Goal: Task Accomplishment & Management: Use online tool/utility

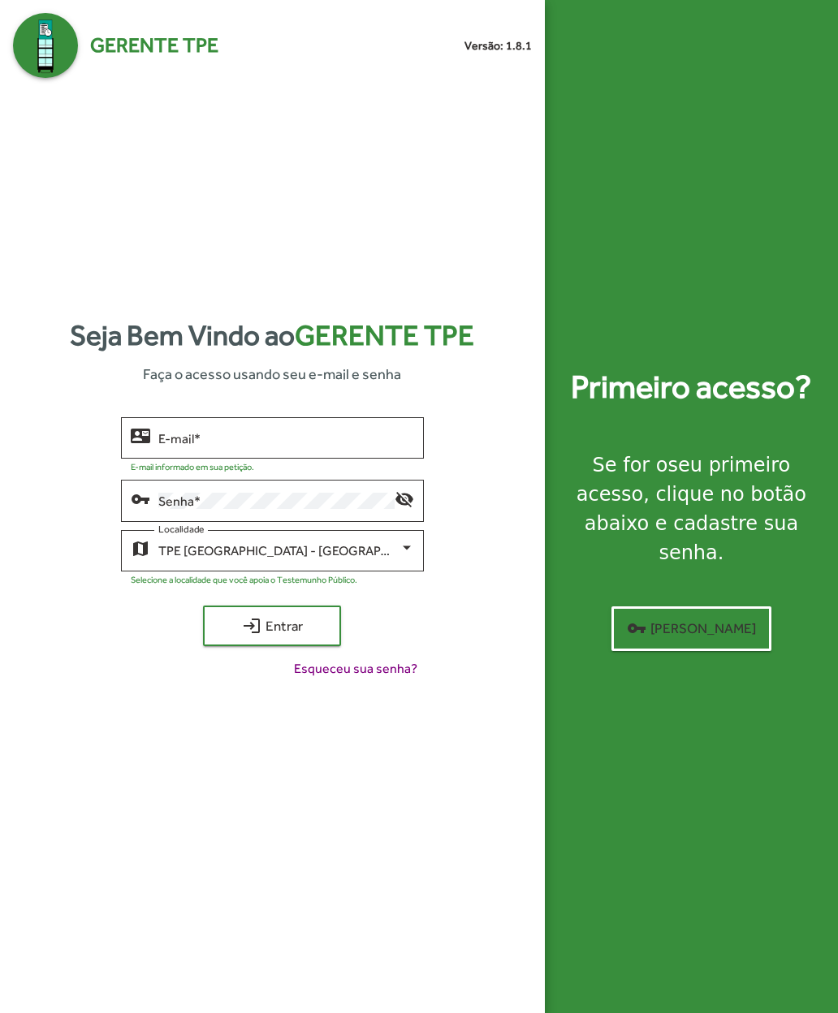
click at [164, 446] on input "E-mail *" at bounding box center [286, 438] width 256 height 15
type input "**********"
click at [225, 640] on span "login Entrar" at bounding box center [272, 625] width 109 height 29
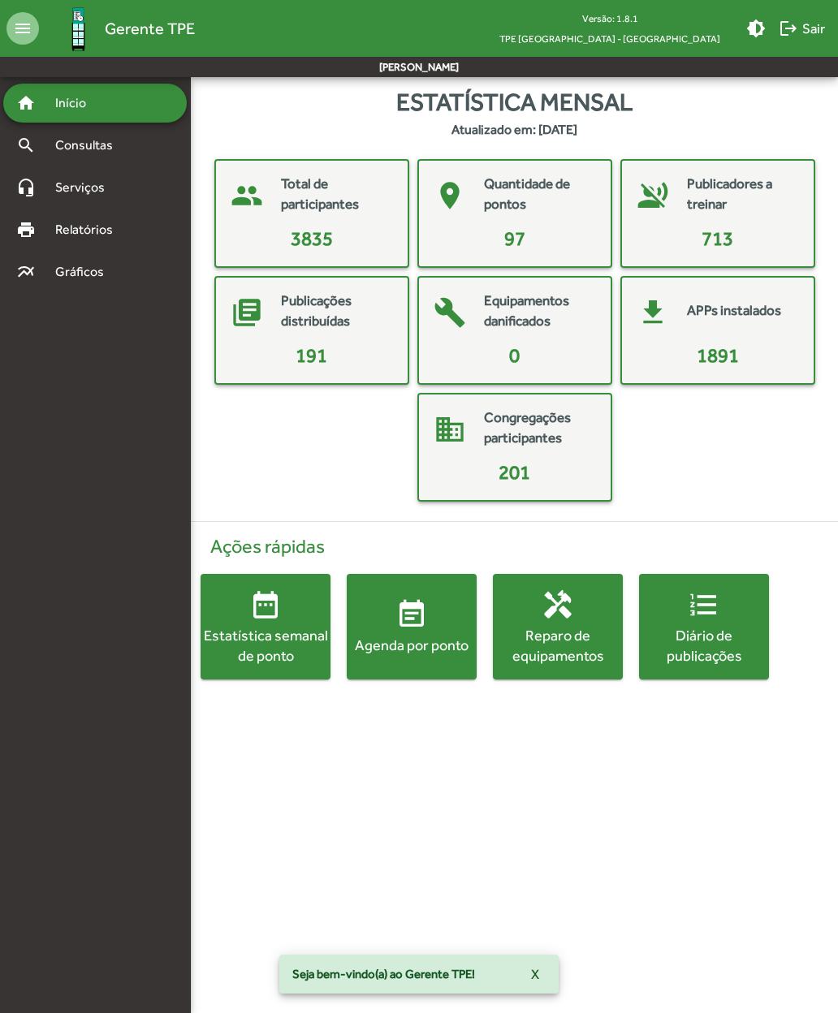
click at [386, 629] on span "event_note Agenda por ponto" at bounding box center [412, 626] width 130 height 57
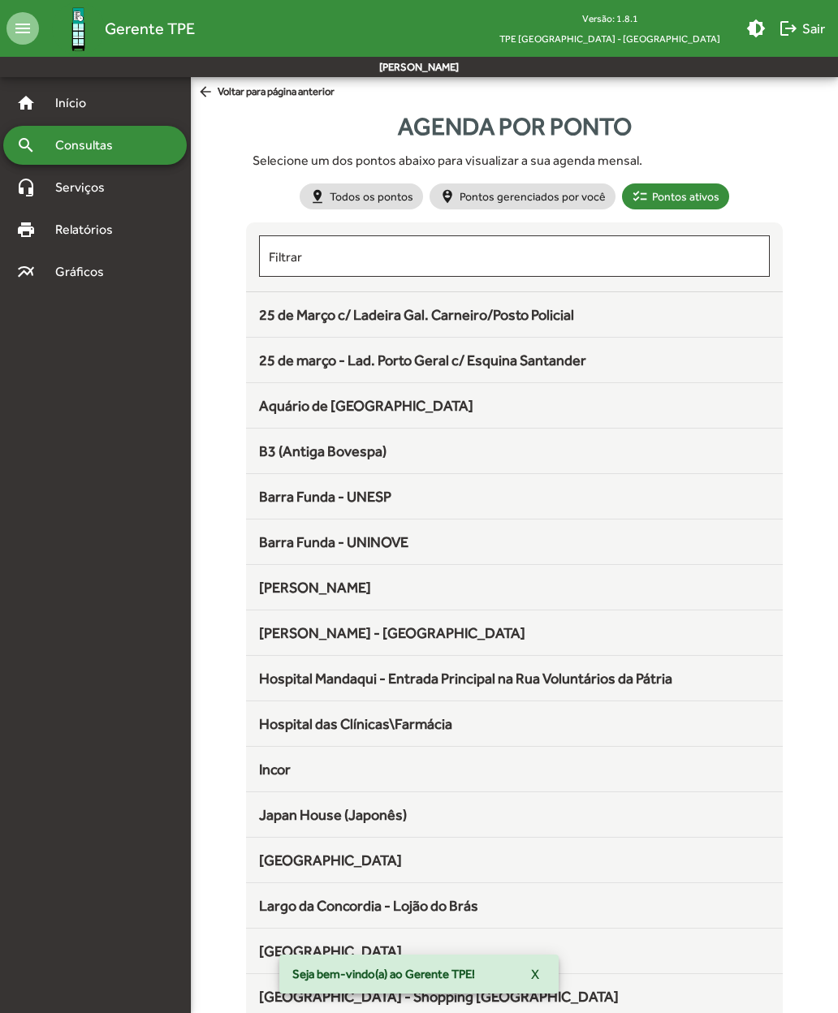
click at [263, 317] on span "25 de Março c/ Ladeira Gal. Carneiro/Posto Policial" at bounding box center [416, 314] width 315 height 17
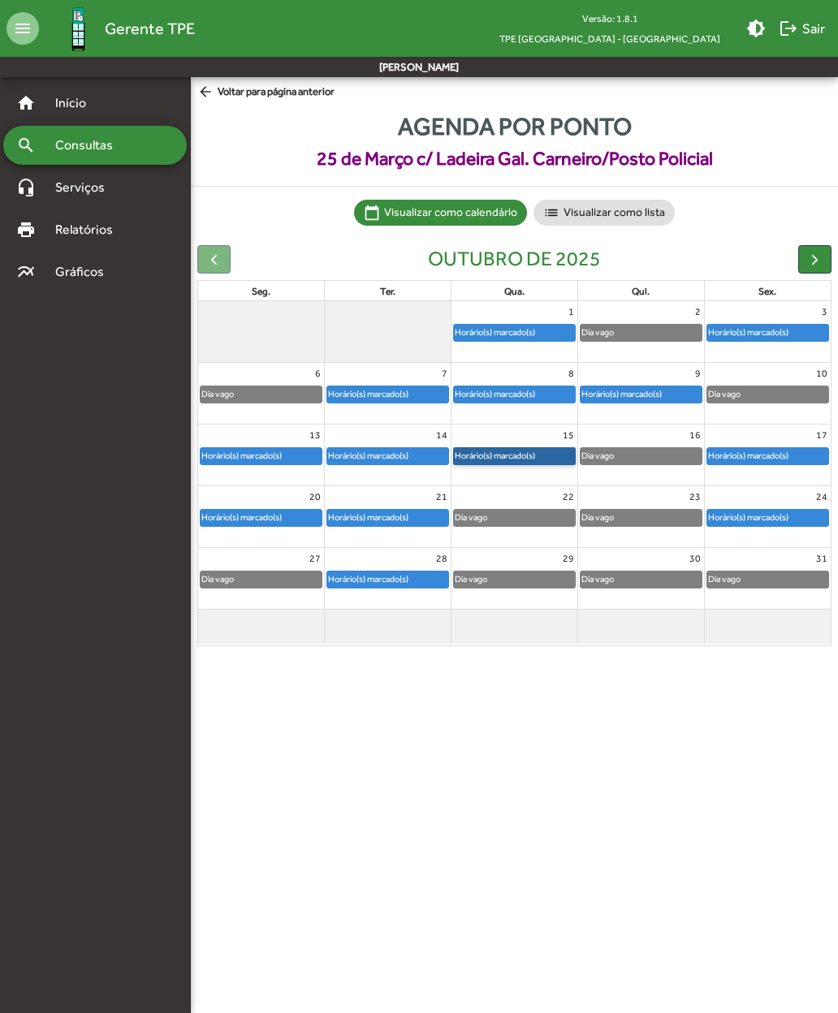
click at [489, 452] on link "Horário(s) marcado(s)" at bounding box center [514, 456] width 123 height 18
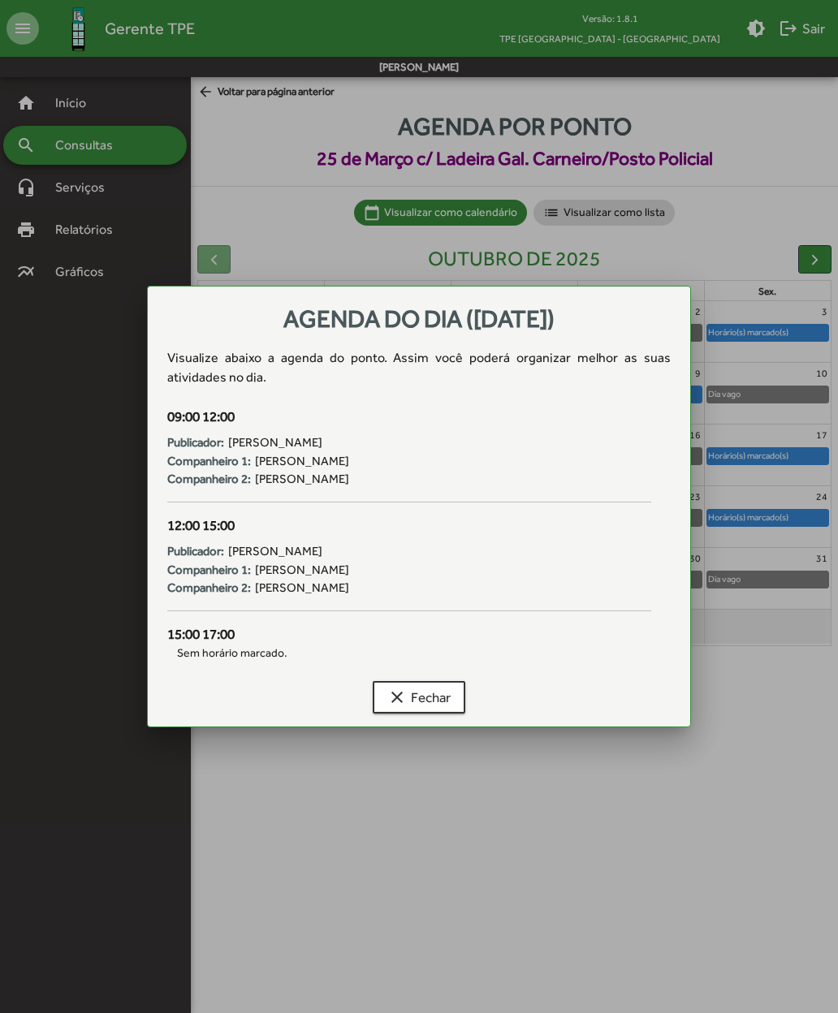
click at [383, 700] on button "clear Fechar" at bounding box center [419, 697] width 93 height 32
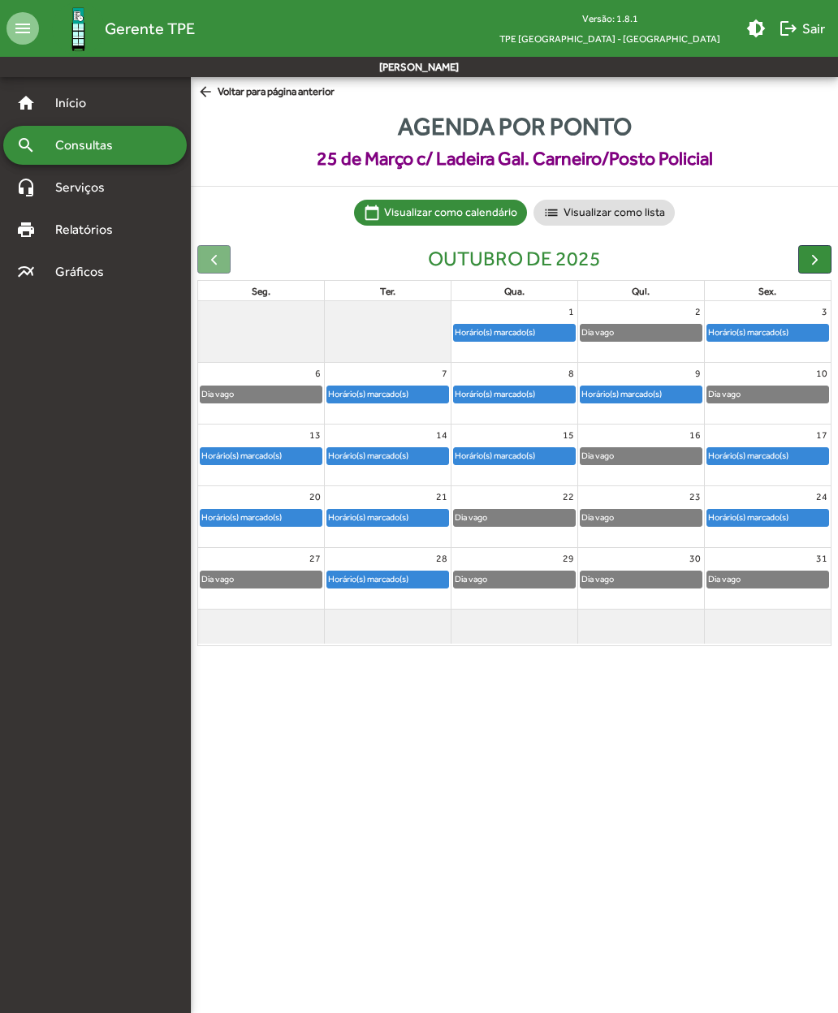
click at [795, 28] on mat-icon "logout" at bounding box center [787, 28] width 19 height 19
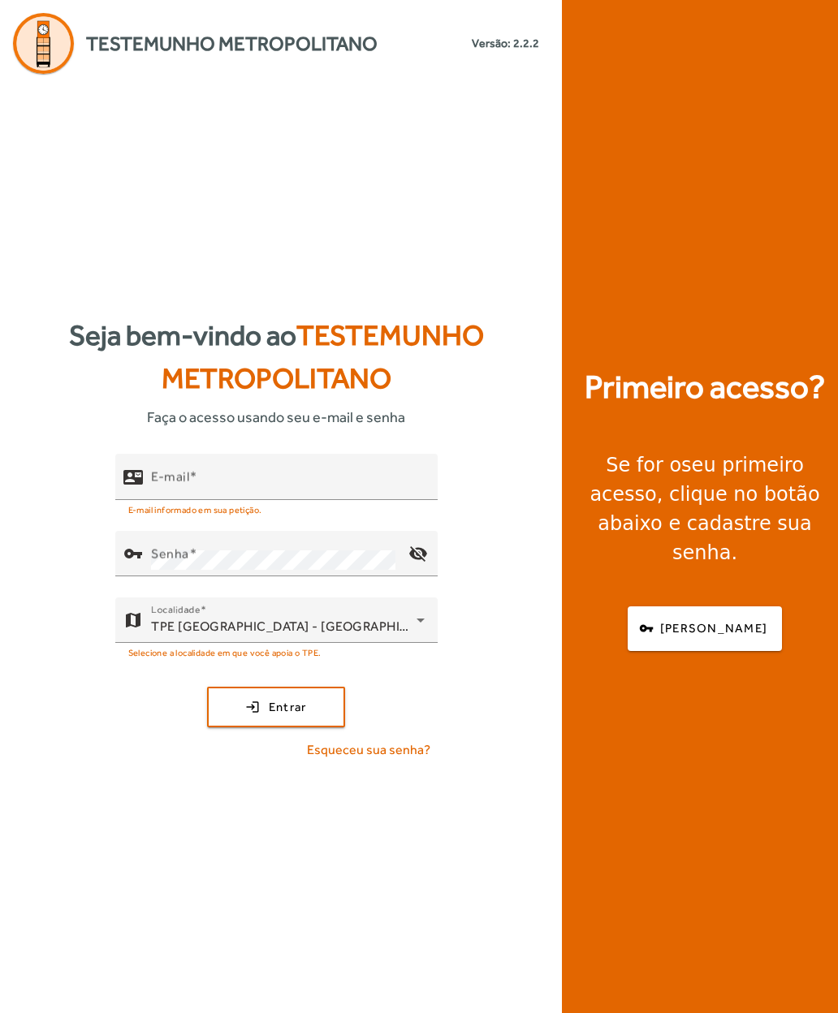
click at [168, 494] on input "E-mail" at bounding box center [288, 483] width 274 height 19
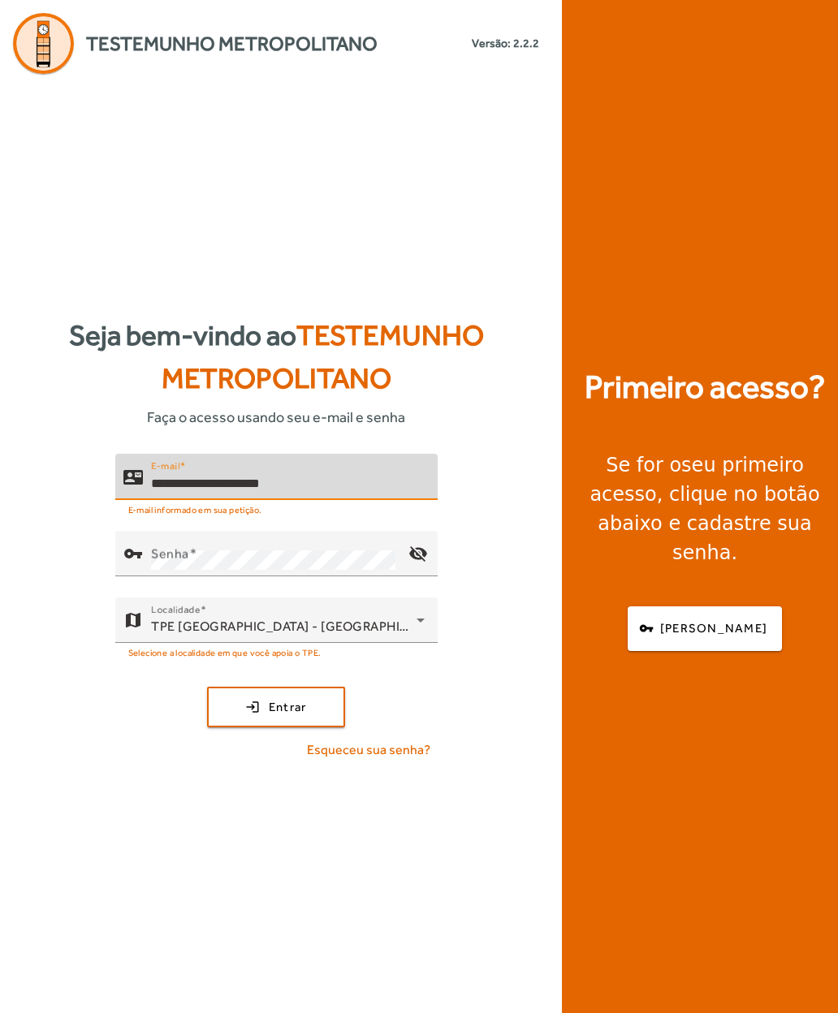
type input "**********"
click at [159, 562] on mat-label "Senha" at bounding box center [170, 553] width 38 height 15
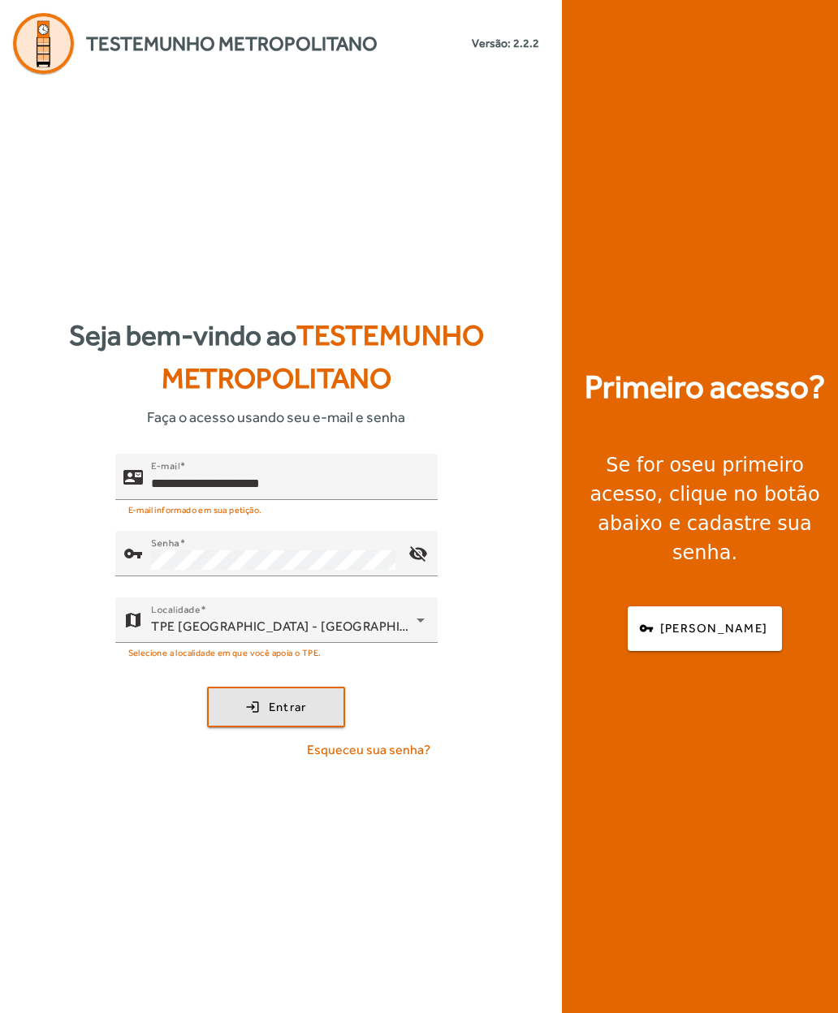
click at [243, 727] on span "submit" at bounding box center [276, 707] width 135 height 39
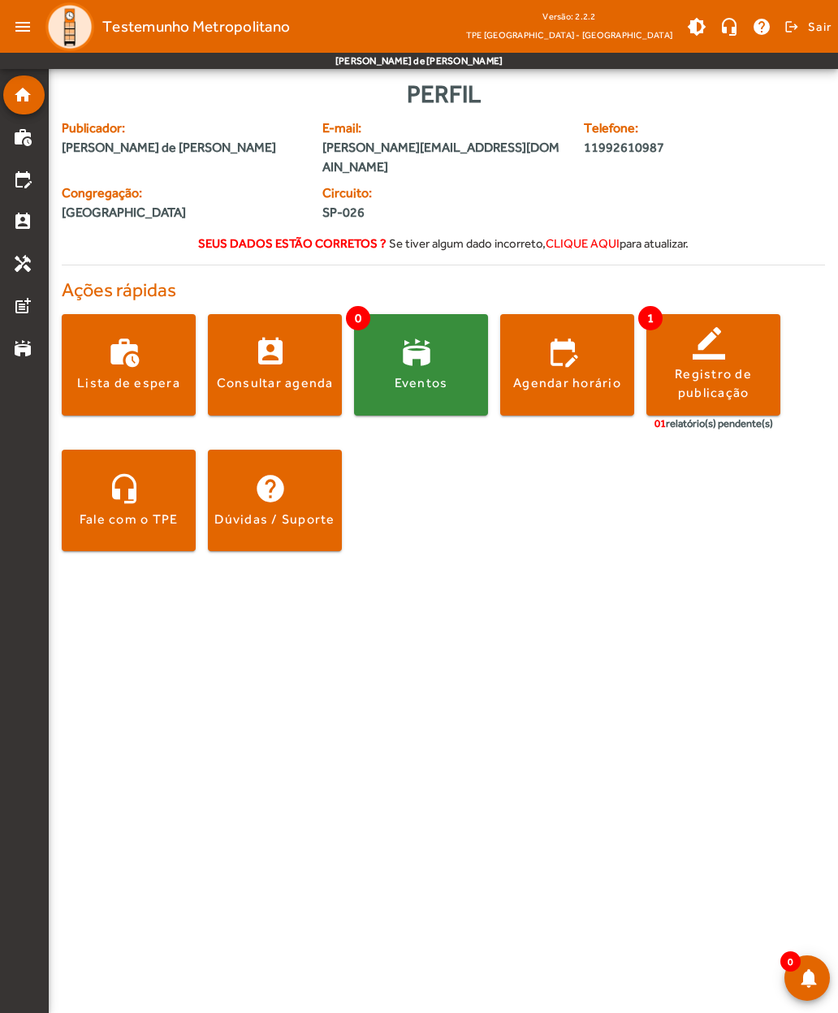
click at [701, 365] on div "Registro de publicação" at bounding box center [713, 383] width 134 height 37
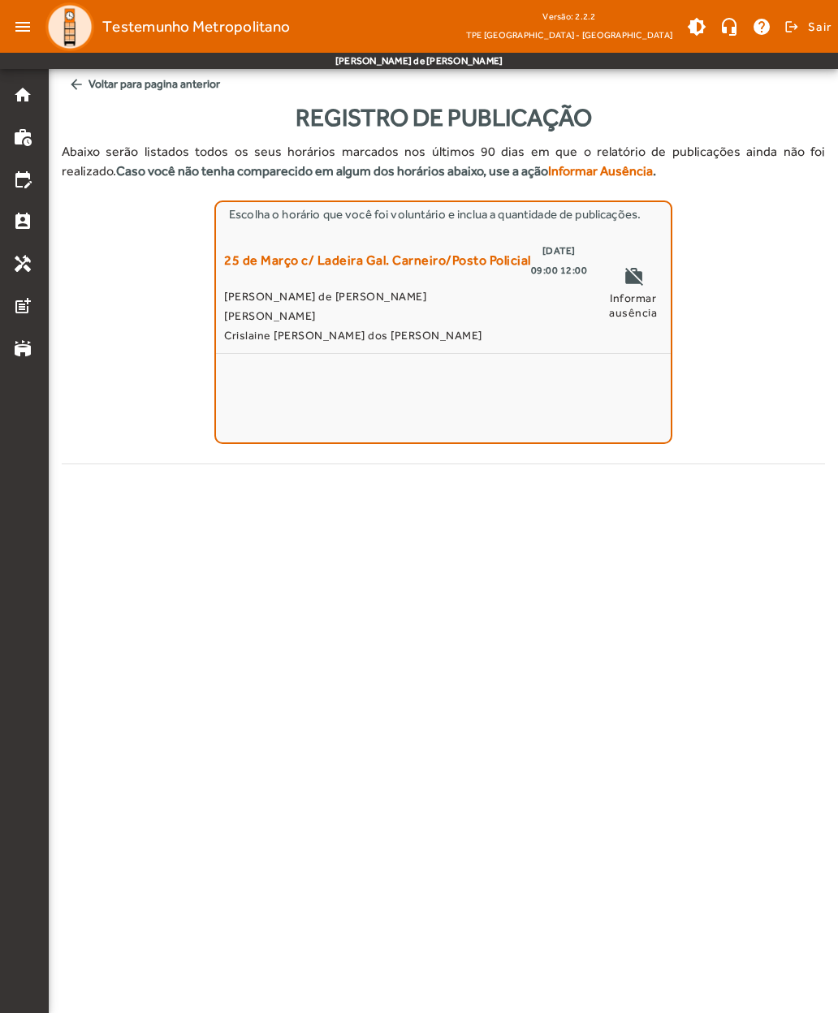
click at [88, 93] on span "arrow_back Voltar para pagina anterior" at bounding box center [443, 84] width 763 height 30
